Goal: Information Seeking & Learning: Learn about a topic

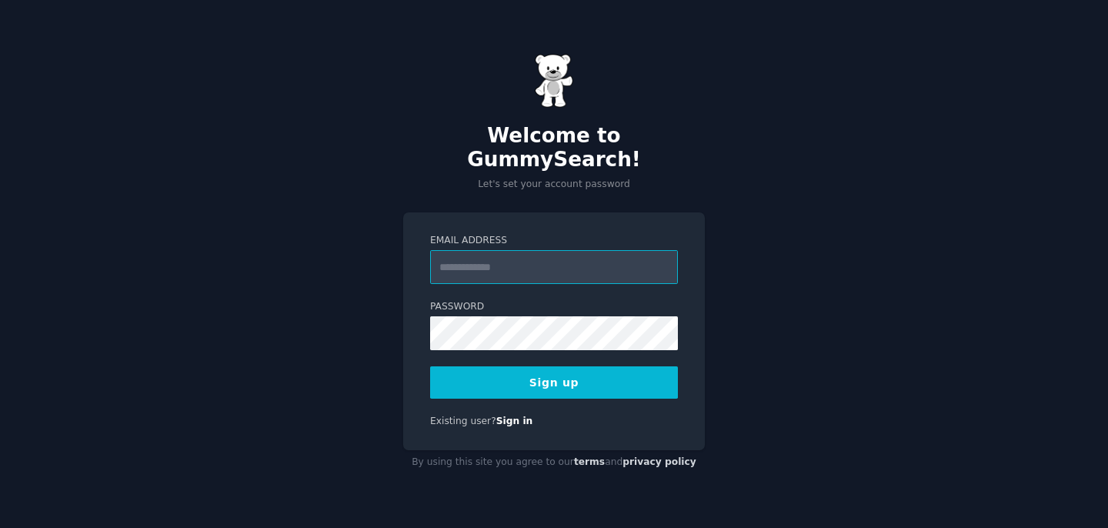
click at [573, 259] on input "Email Address" at bounding box center [554, 267] width 248 height 34
type input "**********"
click at [546, 374] on button "Sign up" at bounding box center [554, 382] width 248 height 32
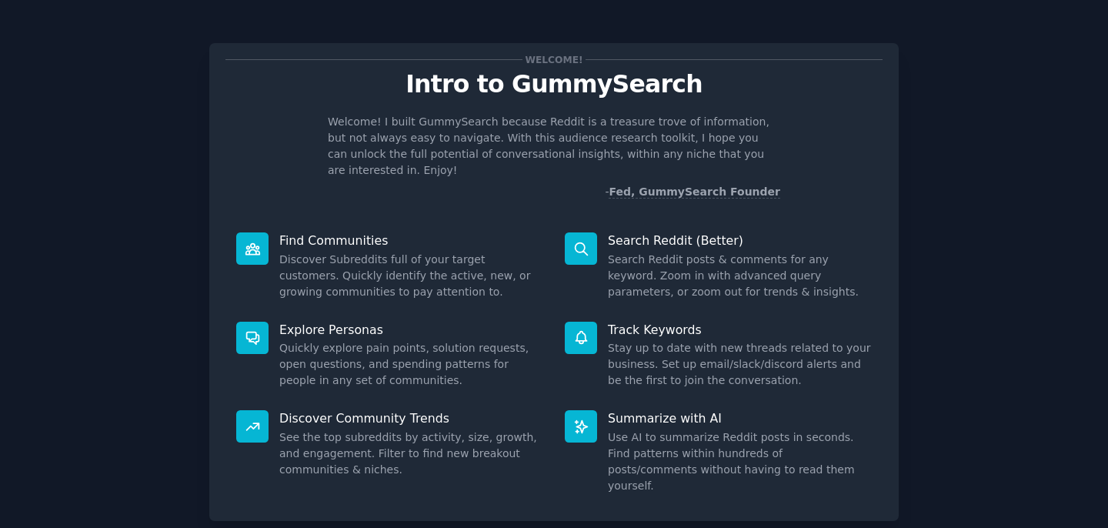
click at [320, 232] on p "Find Communities" at bounding box center [411, 240] width 264 height 16
click at [369, 265] on dd "Discover Subreddits full of your target customers. Quickly identify the active,…" at bounding box center [411, 276] width 264 height 48
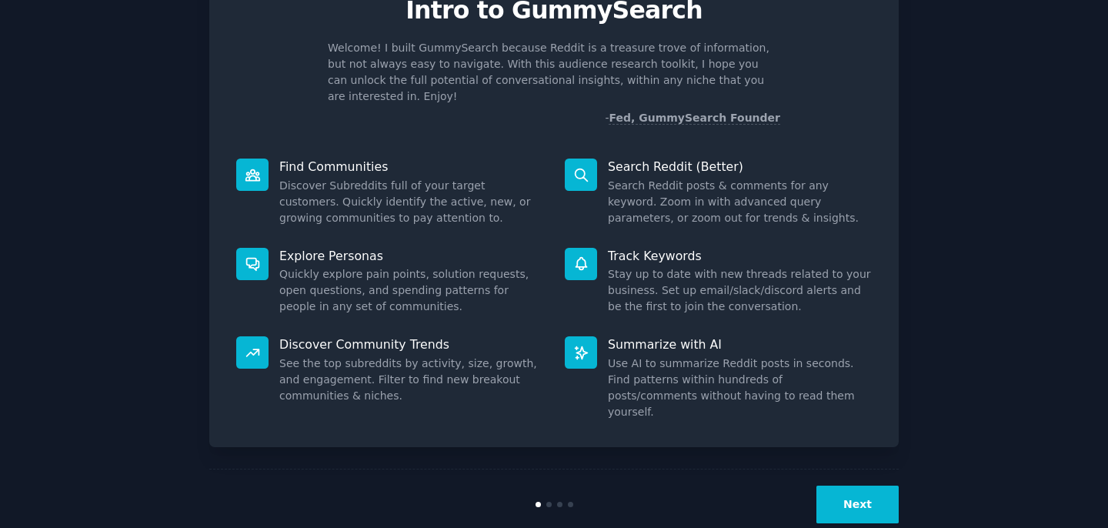
click at [851, 486] on button "Next" at bounding box center [857, 505] width 82 height 38
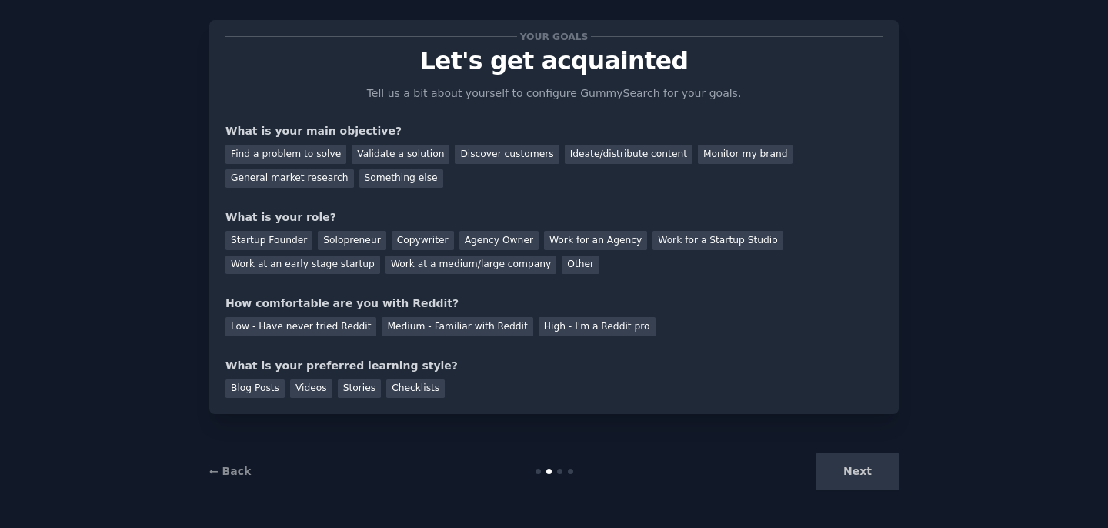
scroll to position [23, 0]
click at [851, 463] on div "Next" at bounding box center [784, 471] width 230 height 38
click at [850, 468] on div "Next" at bounding box center [784, 471] width 230 height 38
click at [850, 475] on div "Next" at bounding box center [784, 471] width 230 height 38
click at [863, 485] on div "Next" at bounding box center [784, 471] width 230 height 38
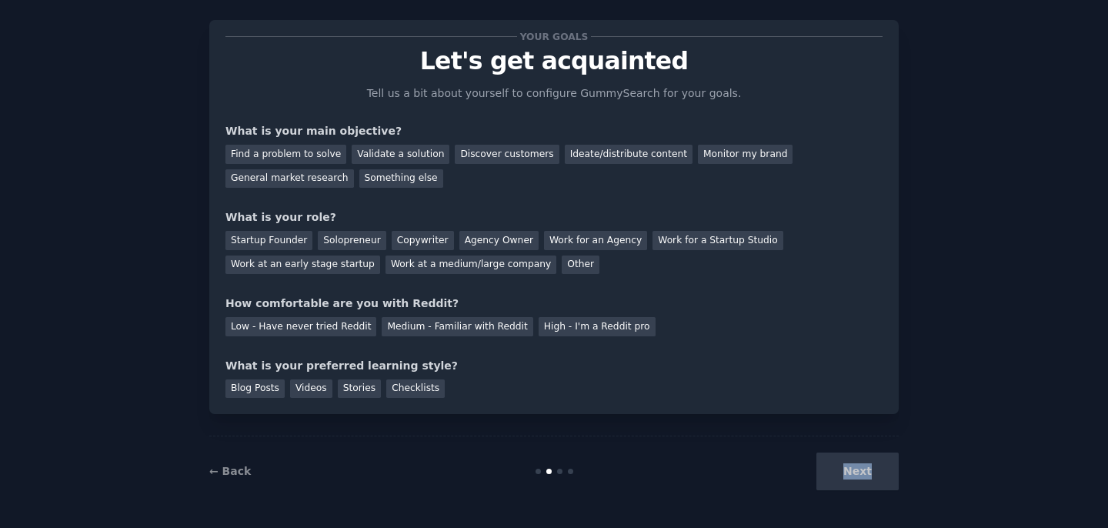
click at [863, 485] on div "Next" at bounding box center [784, 471] width 230 height 38
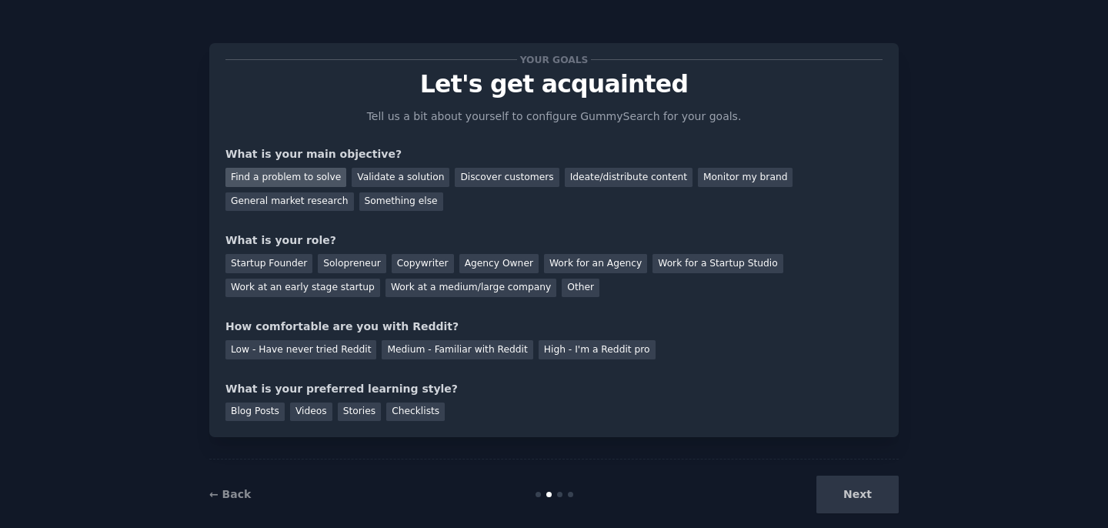
click at [252, 179] on div "Find a problem to solve" at bounding box center [285, 177] width 121 height 19
click at [284, 260] on div "Startup Founder" at bounding box center [268, 263] width 87 height 19
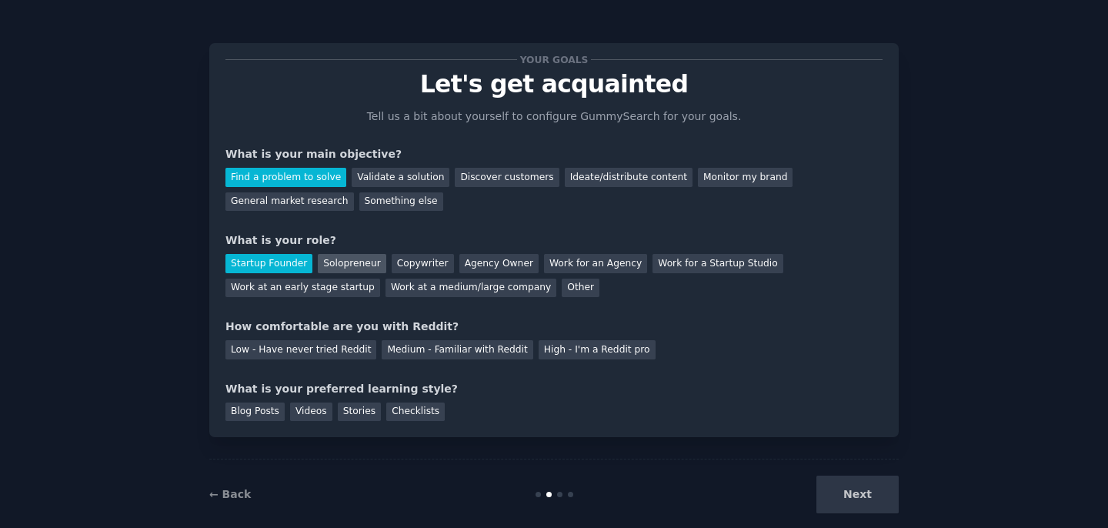
click at [335, 263] on div "Solopreneur" at bounding box center [352, 263] width 68 height 19
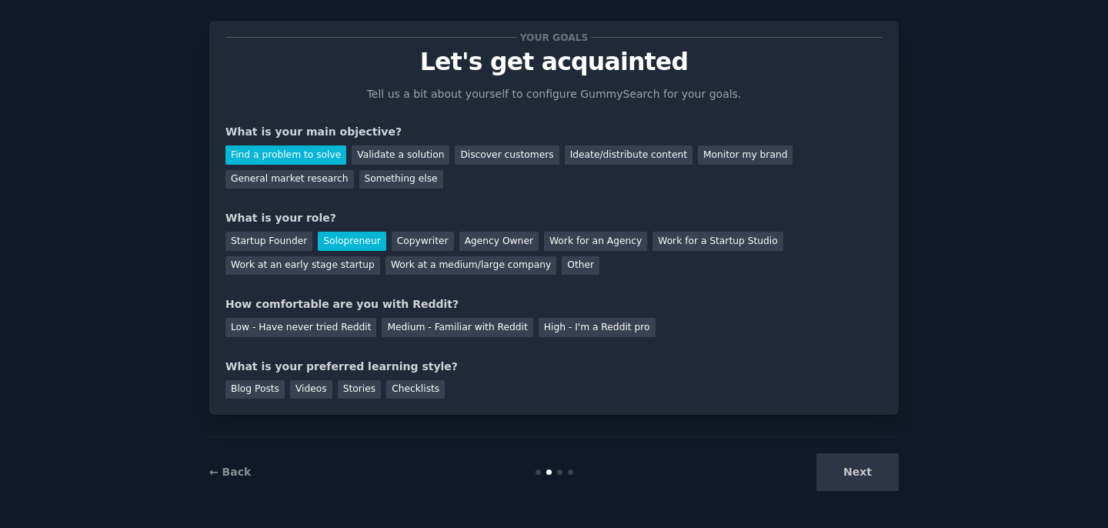
scroll to position [23, 0]
click at [472, 325] on div "Medium - Familiar with Reddit" at bounding box center [457, 326] width 151 height 19
click at [235, 397] on div "Blog Posts" at bounding box center [254, 388] width 59 height 19
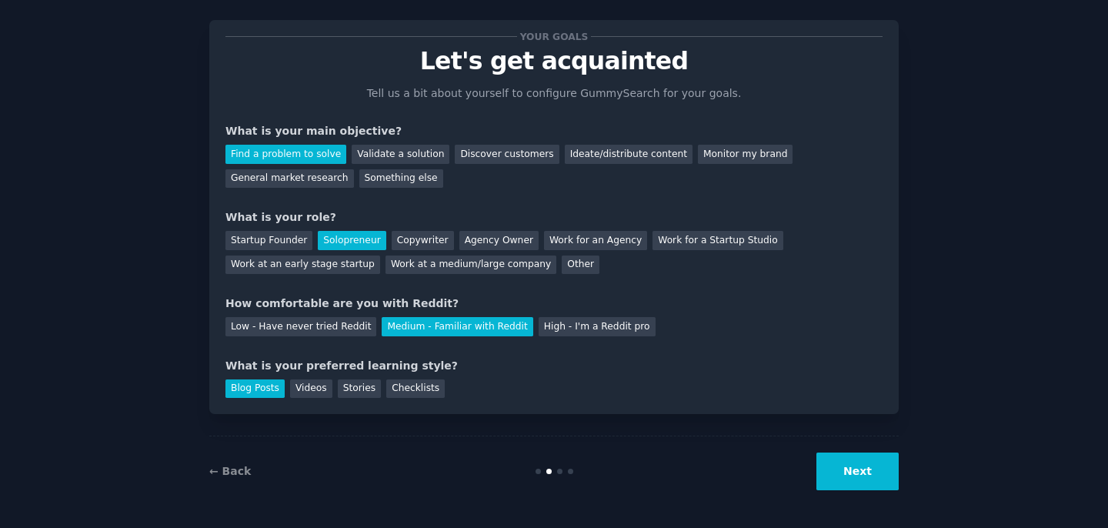
click at [865, 475] on button "Next" at bounding box center [857, 471] width 82 height 38
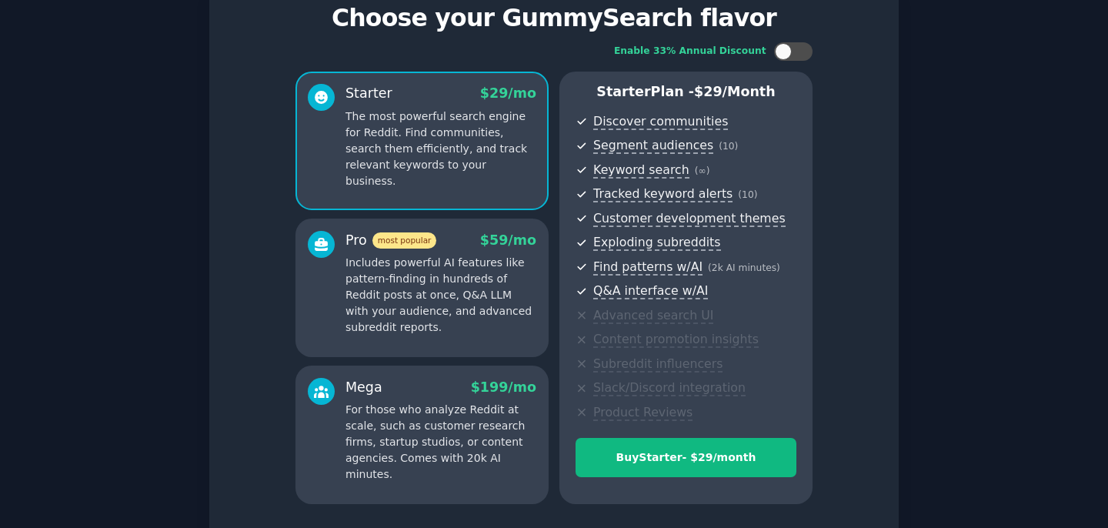
scroll to position [189, 0]
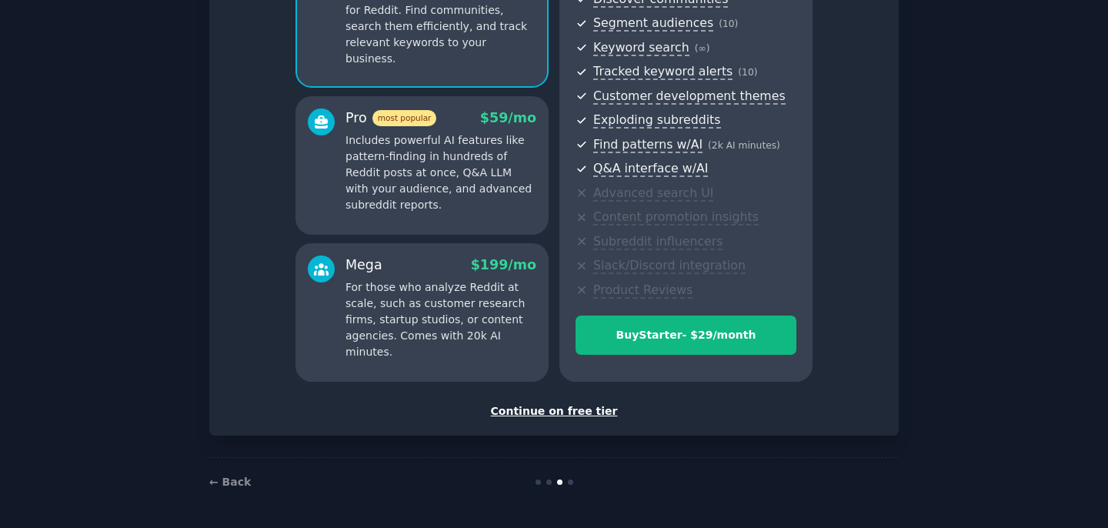
click at [550, 411] on div "Continue on free tier" at bounding box center [553, 411] width 657 height 16
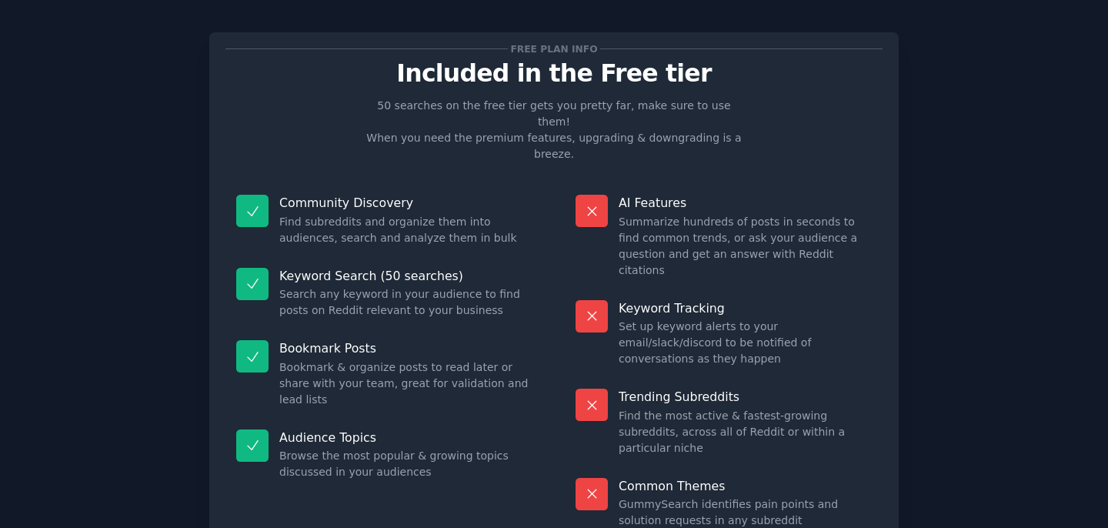
scroll to position [72, 0]
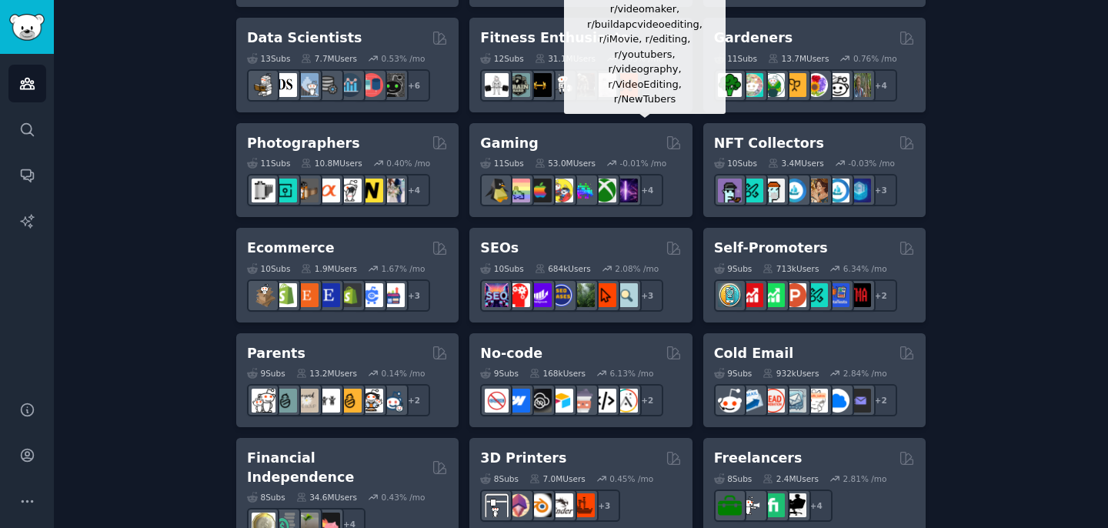
scroll to position [701, 0]
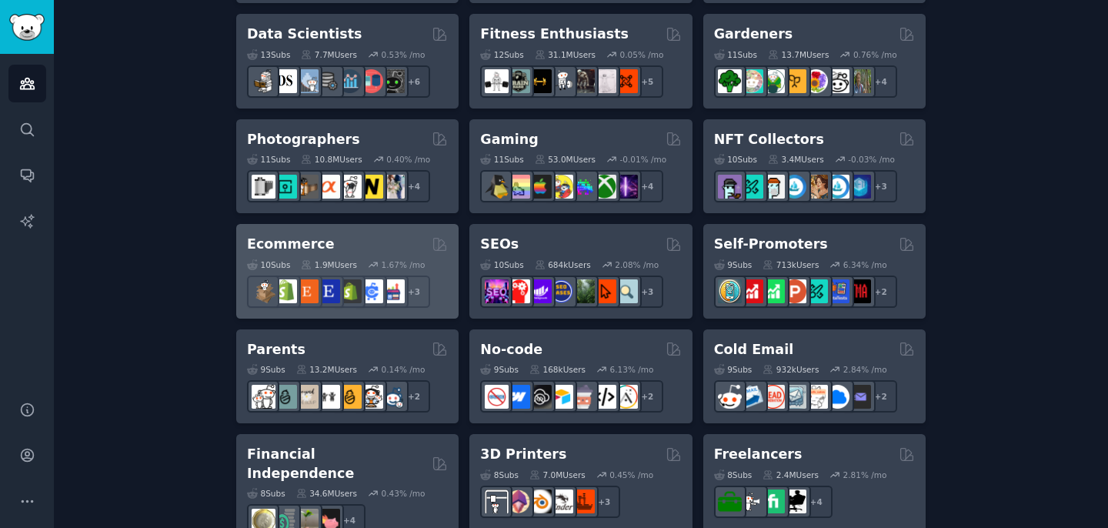
click at [379, 235] on div "Ecommerce" at bounding box center [347, 244] width 201 height 19
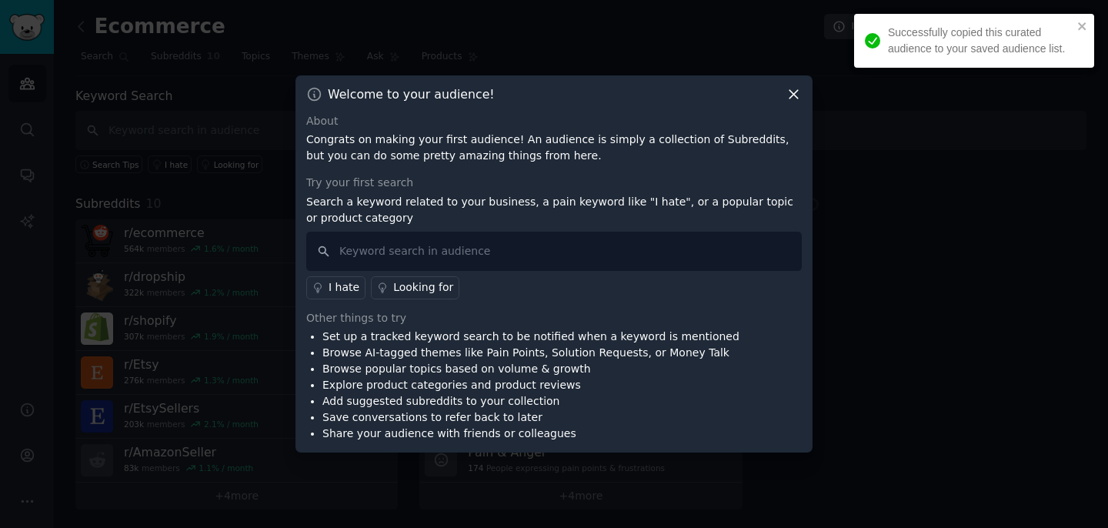
click at [1055, 74] on div "Successfully copied this curated audience to your saved audience list." at bounding box center [974, 46] width 246 height 71
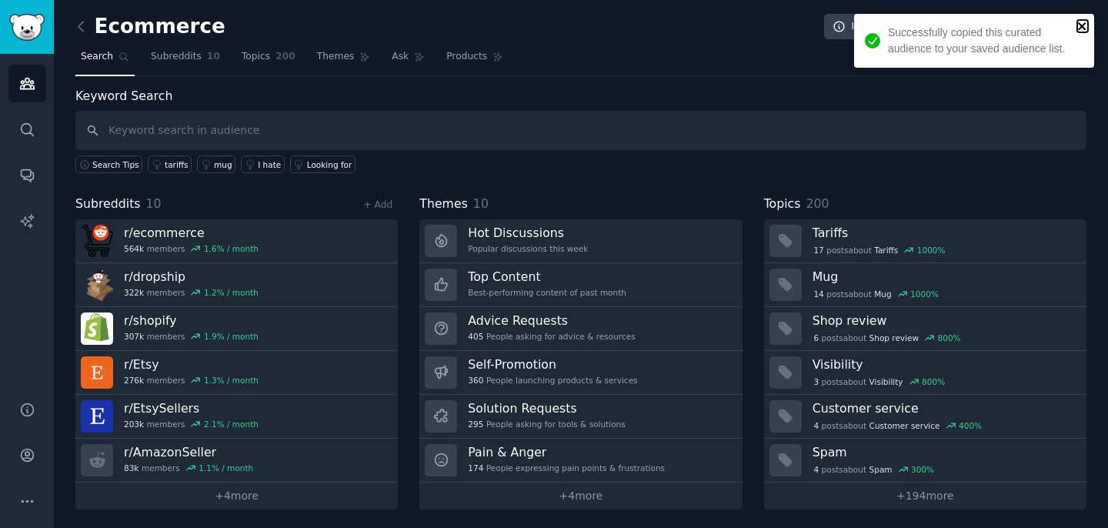
click at [1085, 27] on icon "close" at bounding box center [1082, 26] width 11 height 12
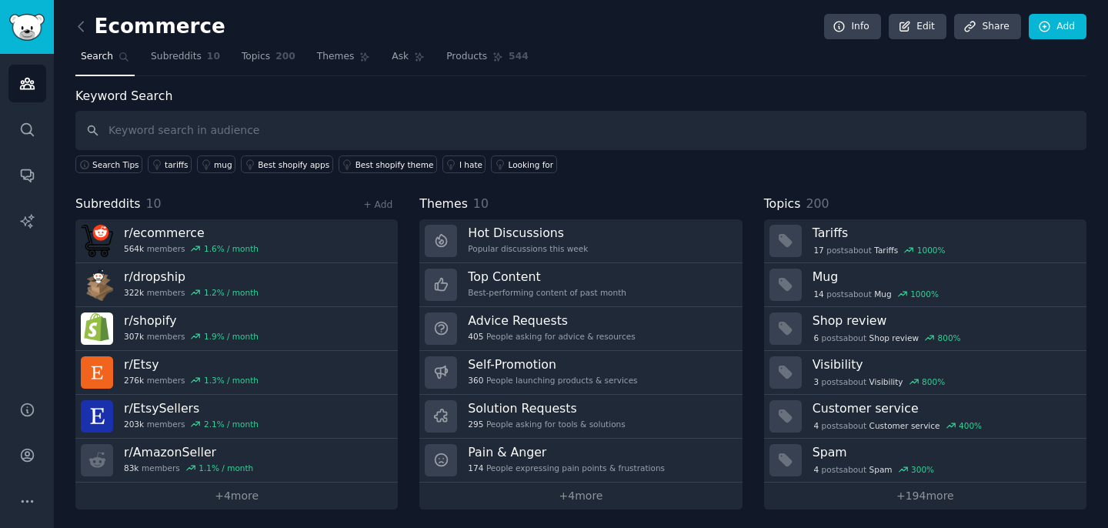
scroll to position [2, 0]
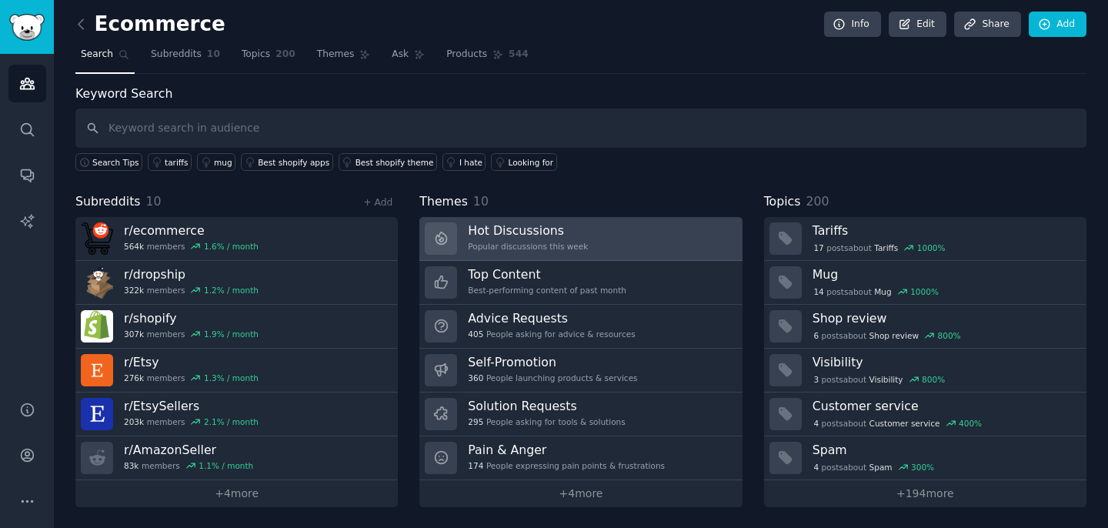
click at [625, 241] on link "Hot Discussions Popular discussions this week" at bounding box center [580, 239] width 322 height 44
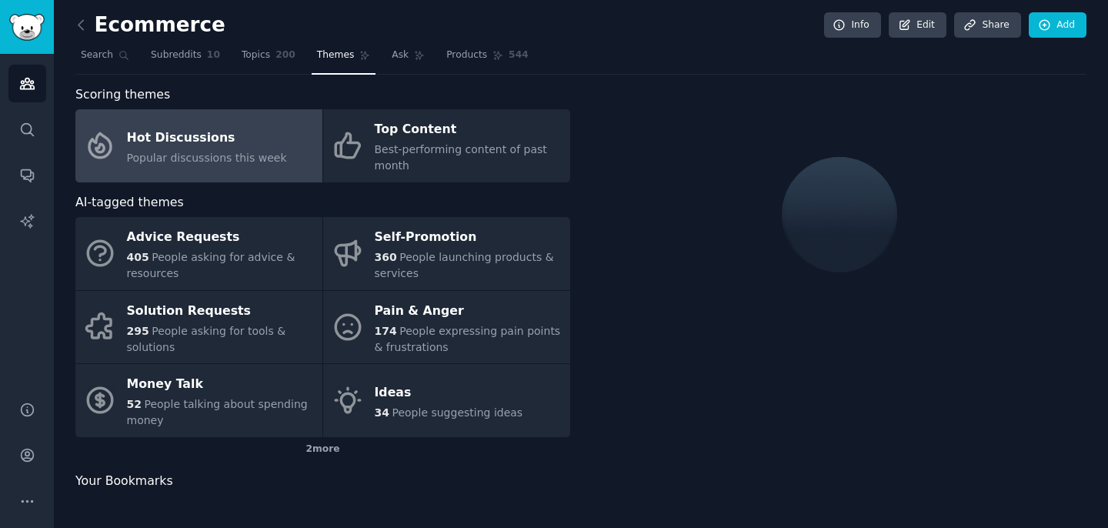
scroll to position [2, 0]
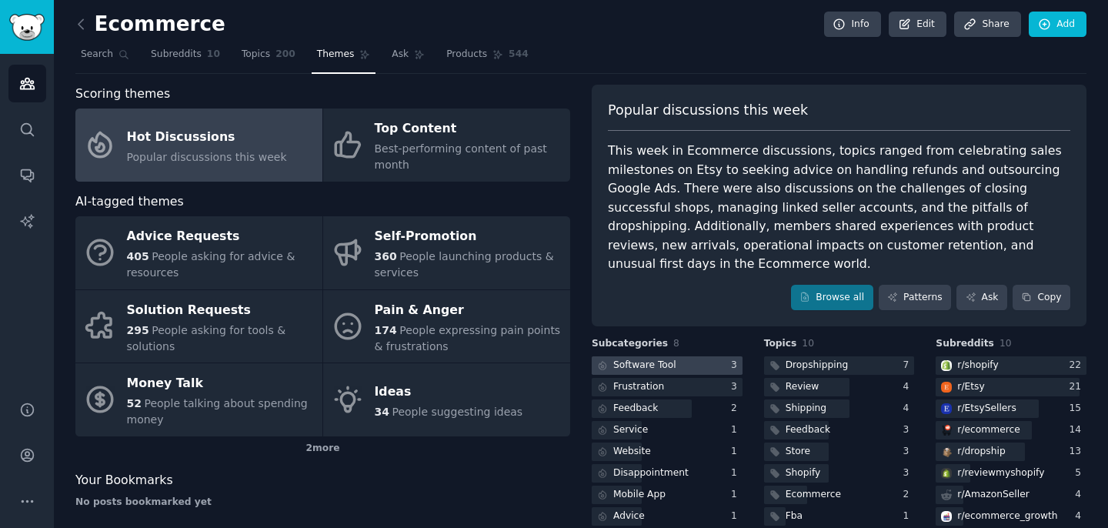
click at [682, 356] on div at bounding box center [667, 365] width 151 height 19
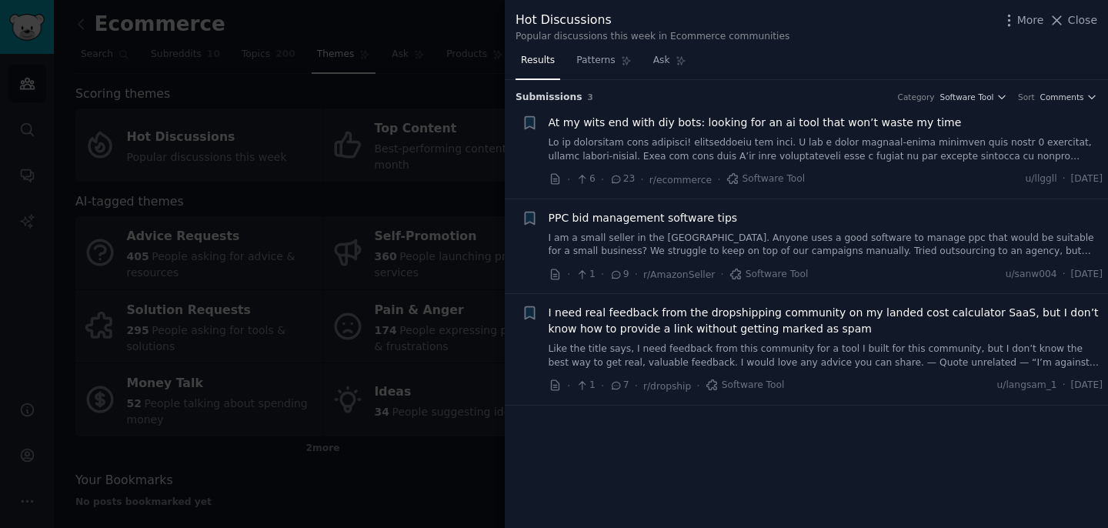
click at [472, 100] on div at bounding box center [554, 264] width 1108 height 528
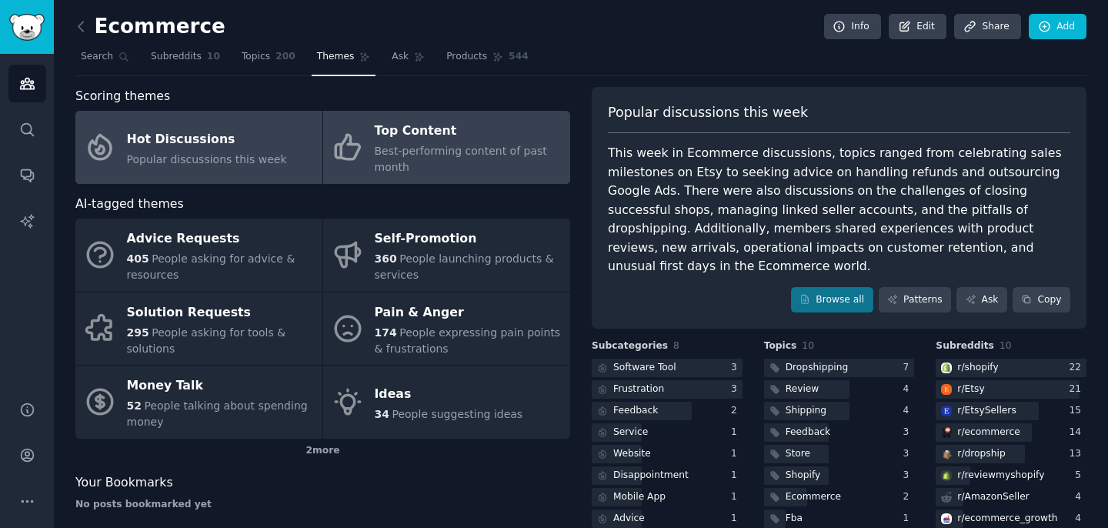
click at [426, 135] on div "Top Content" at bounding box center [469, 131] width 188 height 25
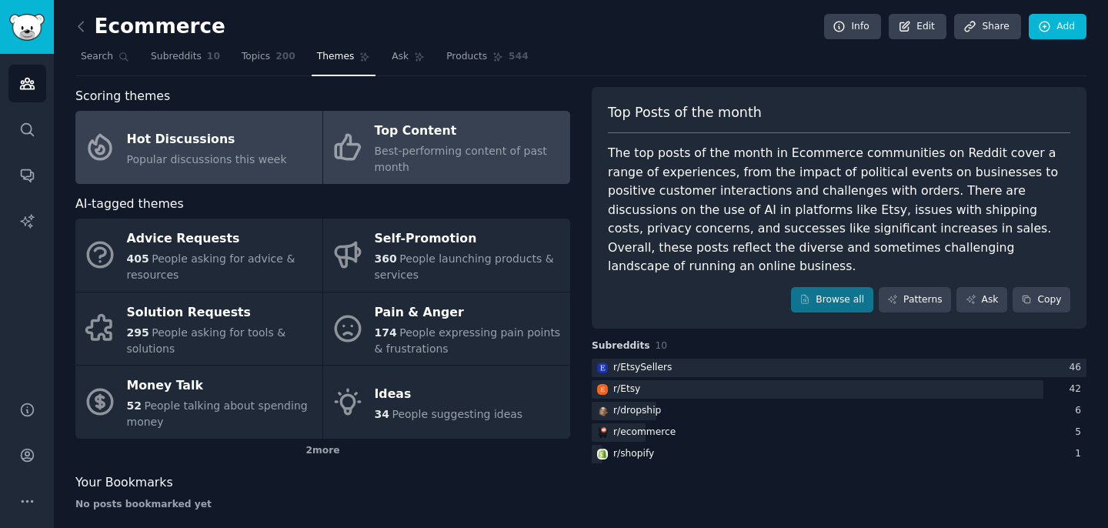
click at [217, 141] on div "Hot Discussions" at bounding box center [207, 139] width 160 height 25
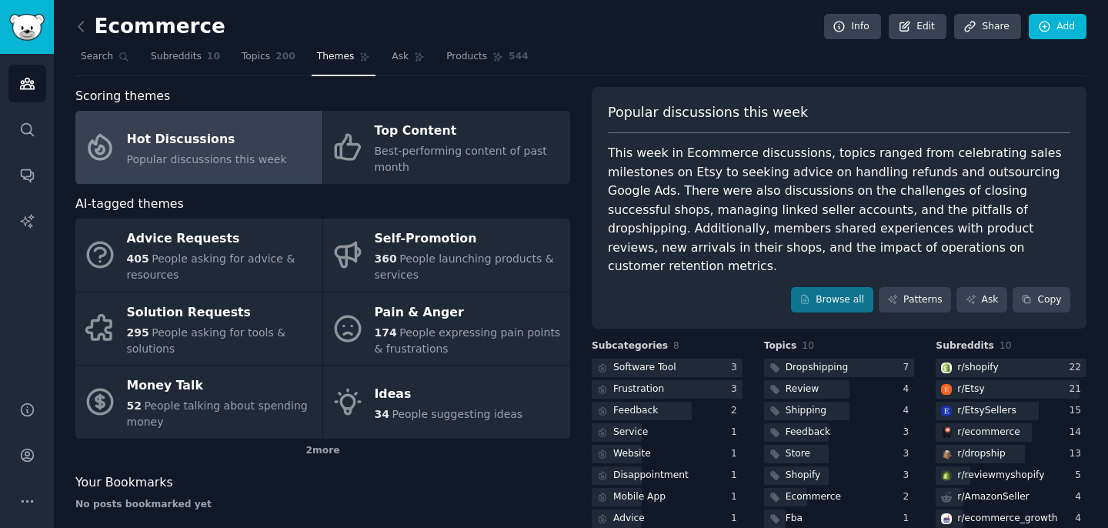
scroll to position [48, 0]
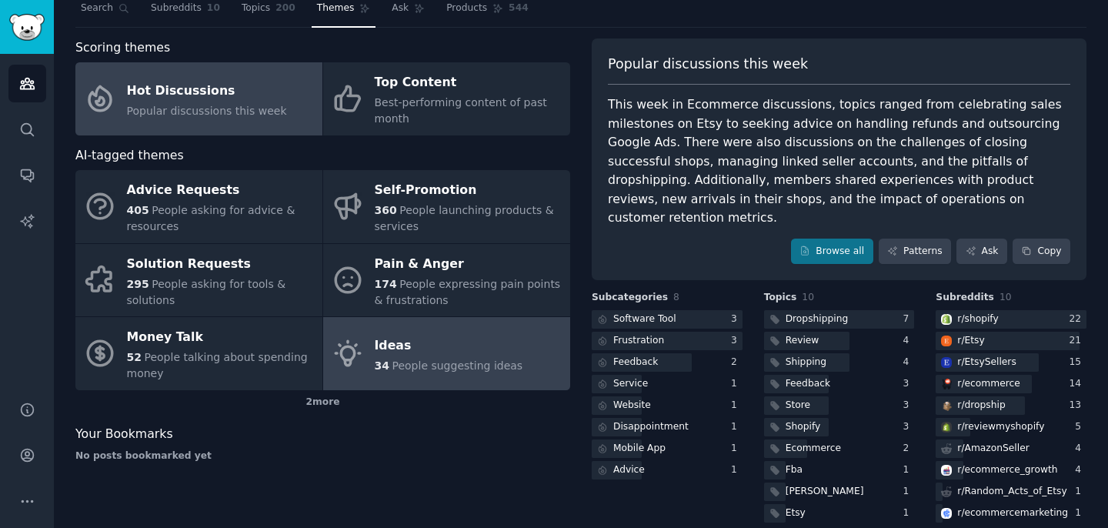
click at [433, 369] on span "People suggesting ideas" at bounding box center [457, 365] width 131 height 12
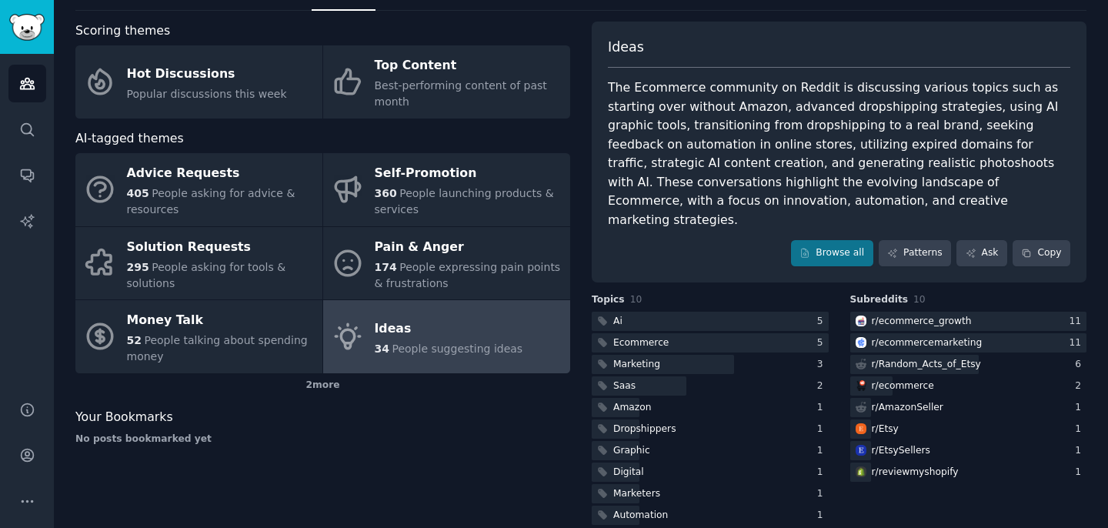
scroll to position [67, 0]
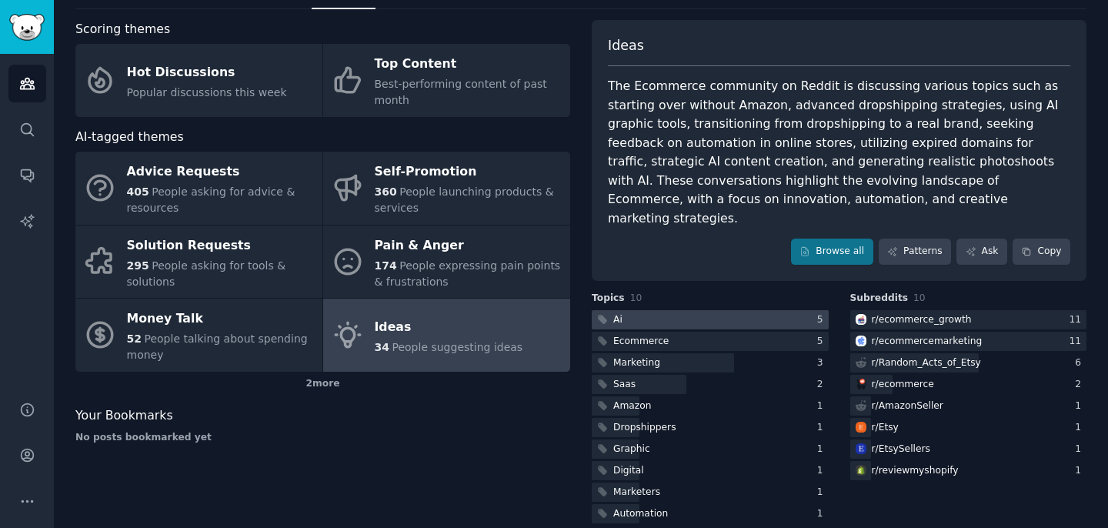
click at [676, 310] on div at bounding box center [710, 319] width 237 height 19
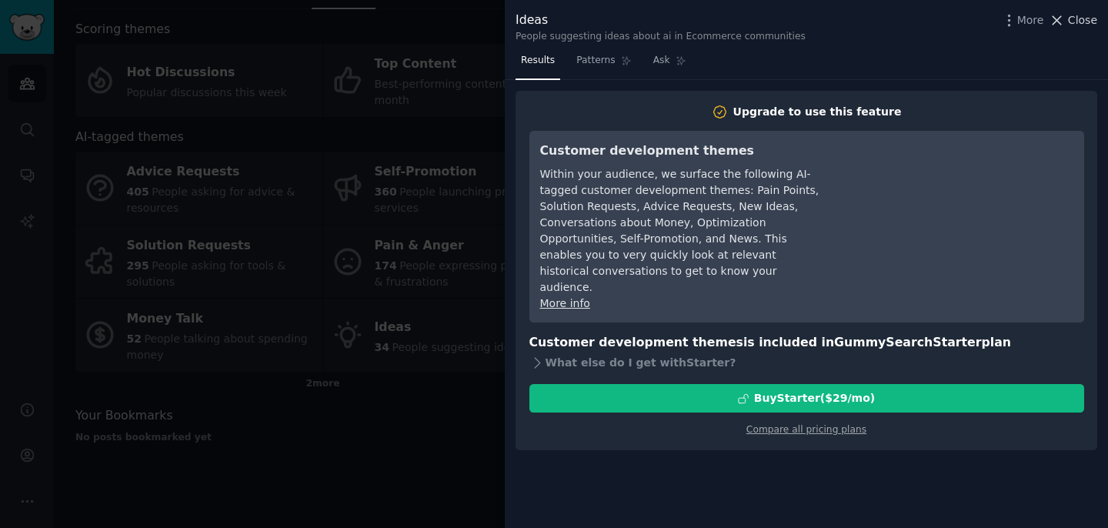
click at [1093, 23] on span "Close" at bounding box center [1082, 20] width 29 height 16
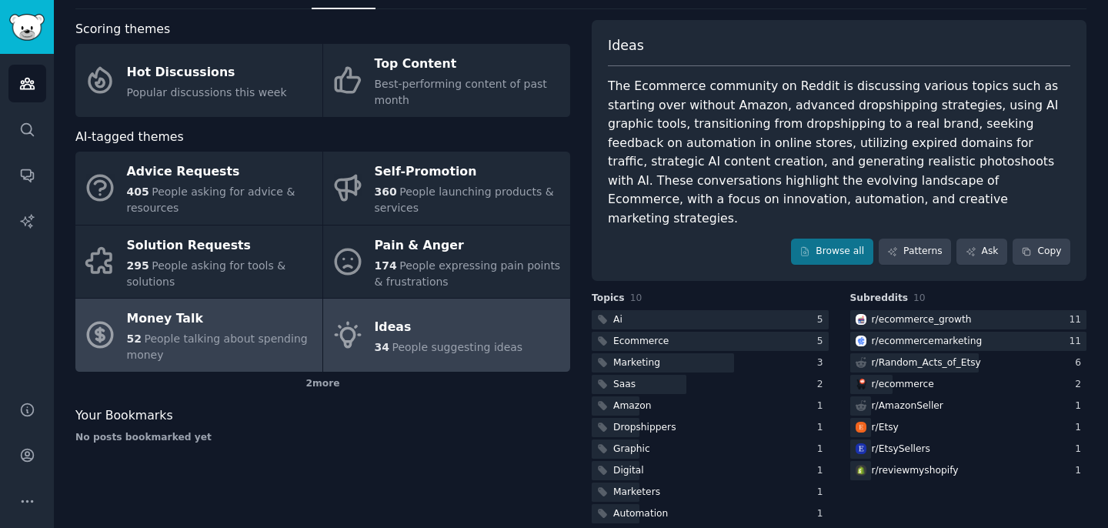
click at [261, 359] on div "52 People talking about spending money" at bounding box center [221, 347] width 188 height 32
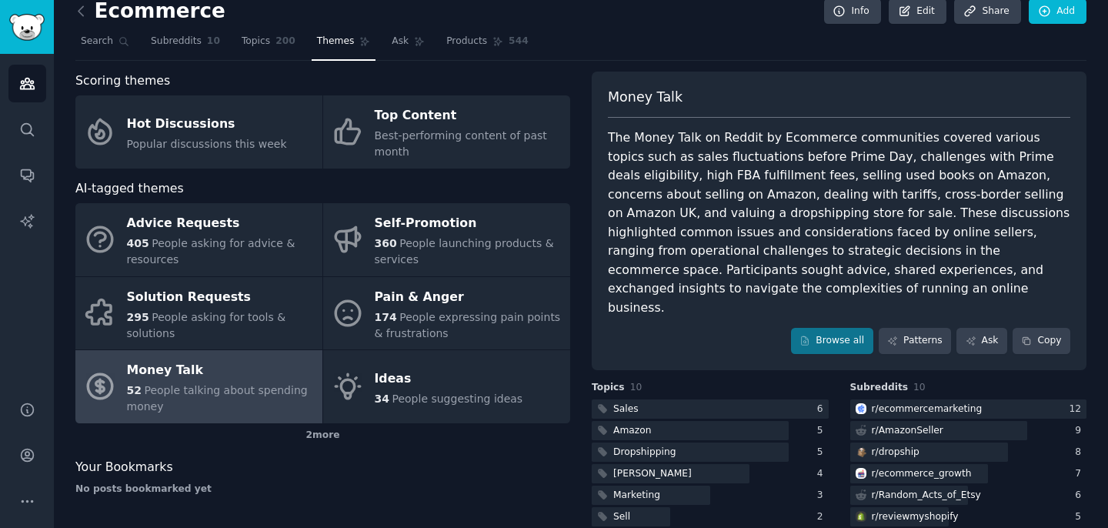
scroll to position [67, 0]
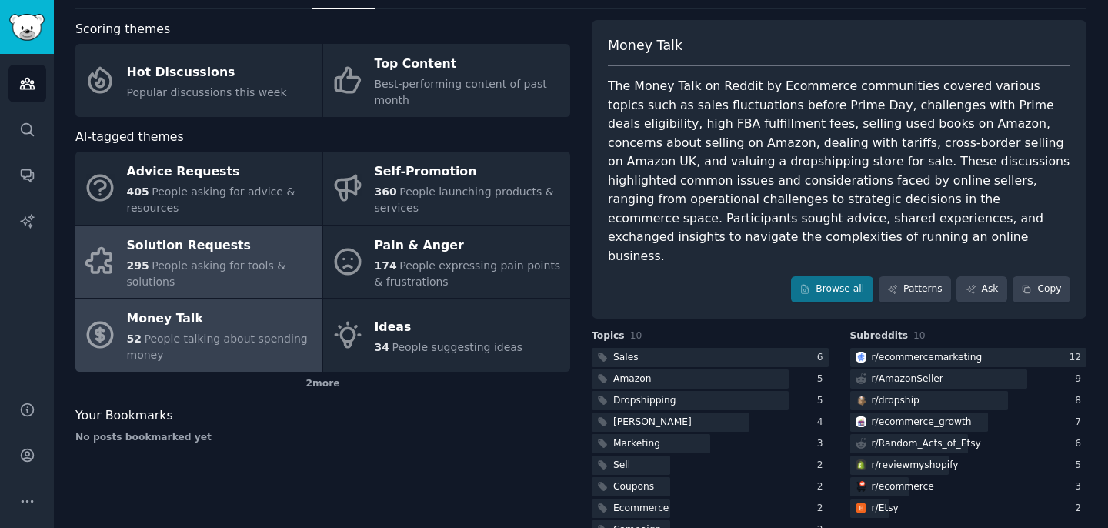
click at [252, 282] on div "295 People asking for tools & solutions" at bounding box center [221, 274] width 188 height 32
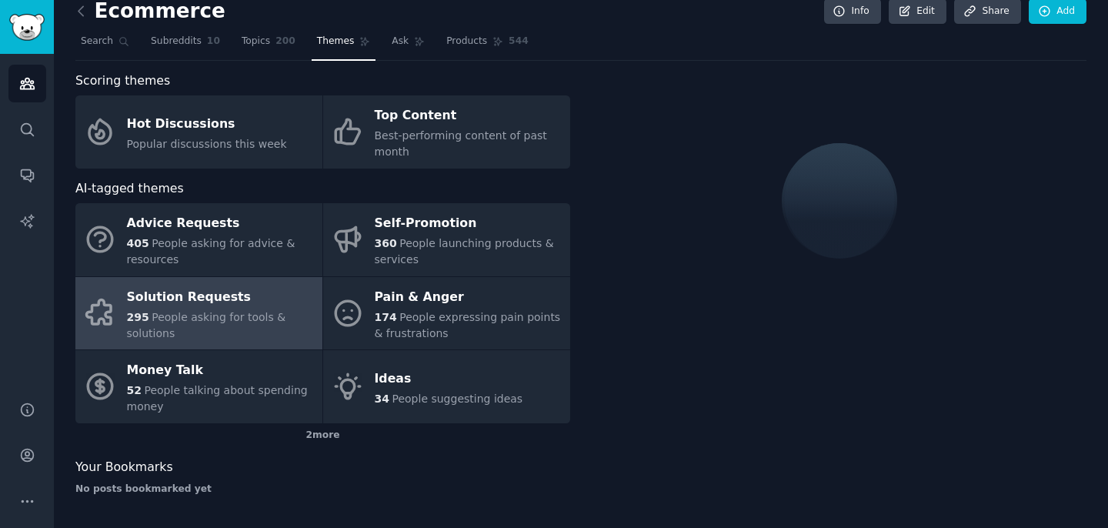
scroll to position [67, 0]
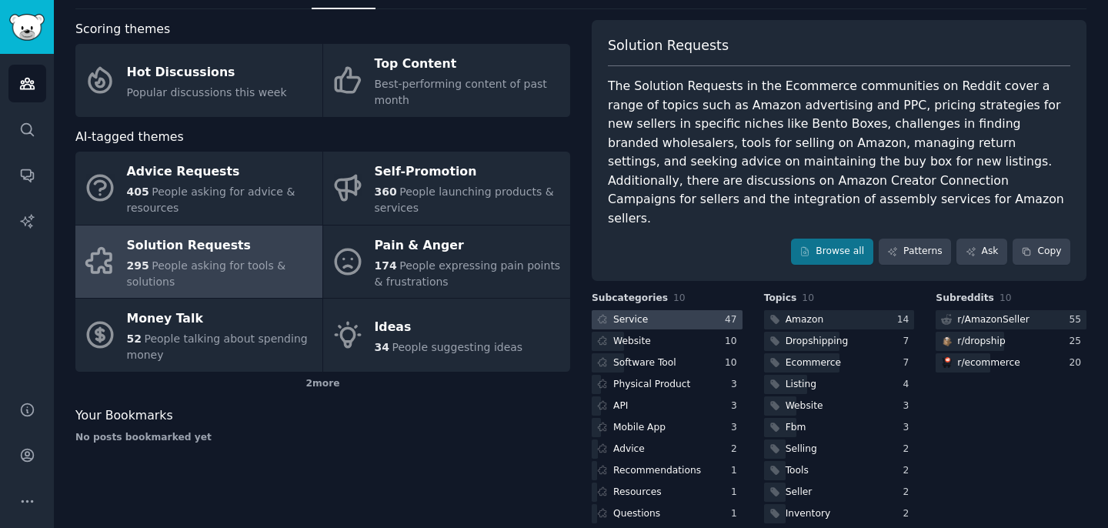
click at [670, 310] on div at bounding box center [667, 319] width 151 height 19
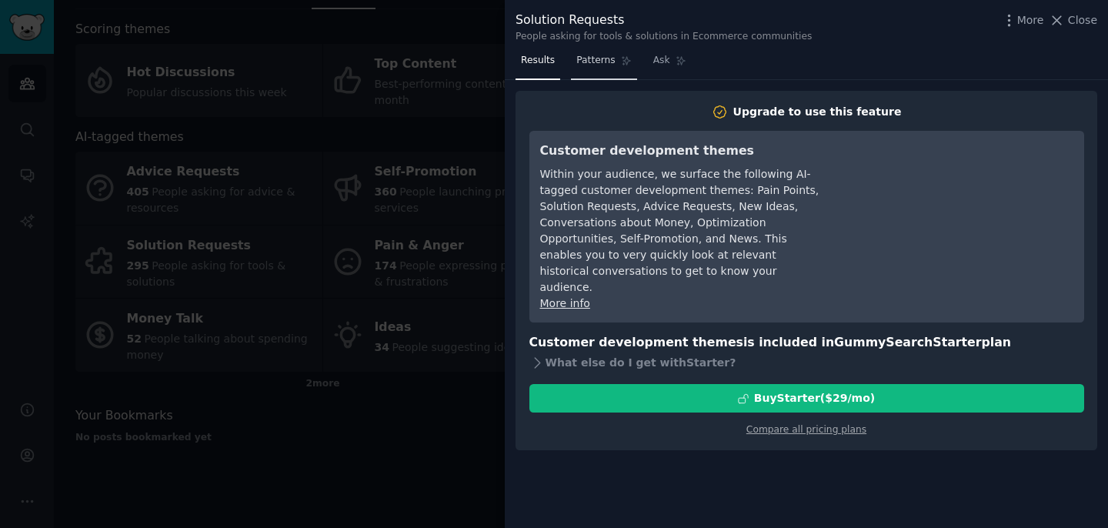
click at [618, 62] on link "Patterns" at bounding box center [603, 64] width 65 height 32
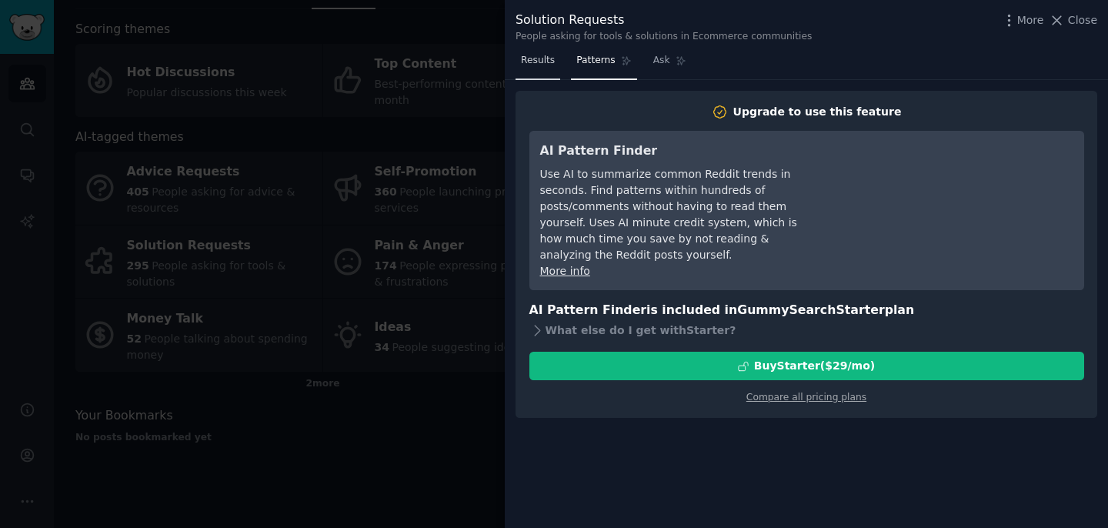
click at [547, 65] on span "Results" at bounding box center [538, 61] width 34 height 14
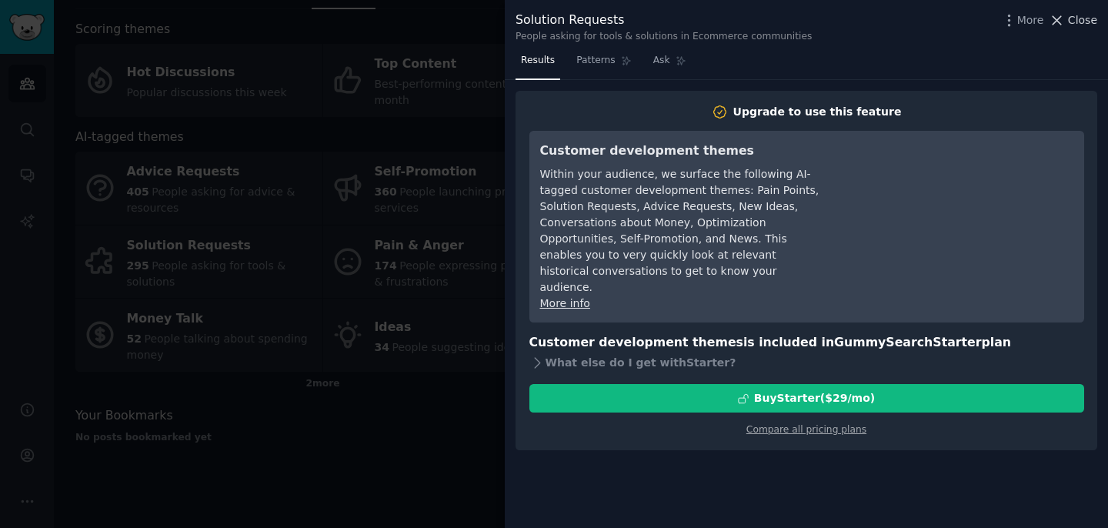
click at [1076, 20] on span "Close" at bounding box center [1082, 20] width 29 height 16
